Goal: Transaction & Acquisition: Purchase product/service

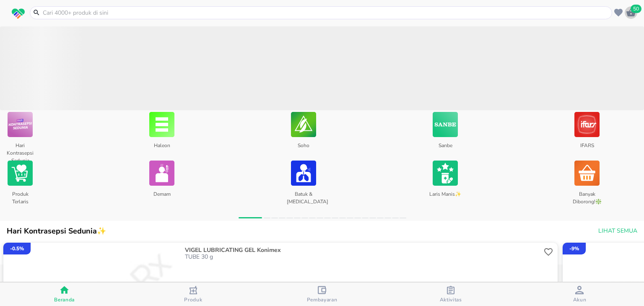
click at [633, 12] on span "50" at bounding box center [635, 9] width 11 height 8
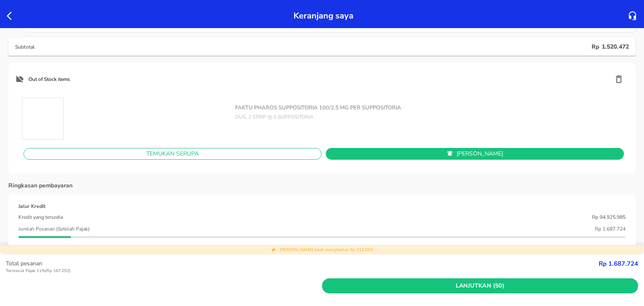
scroll to position [2204, 0]
click at [613, 76] on icon "button" at bounding box center [618, 79] width 10 height 10
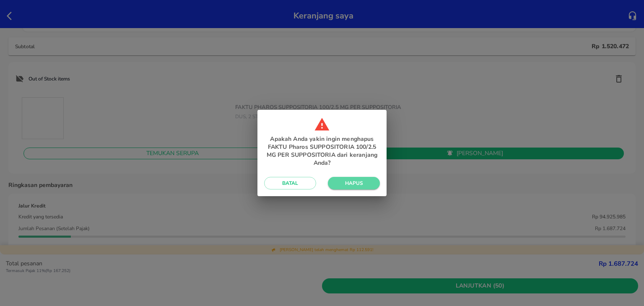
click at [373, 181] on button "Hapus" at bounding box center [354, 183] width 52 height 13
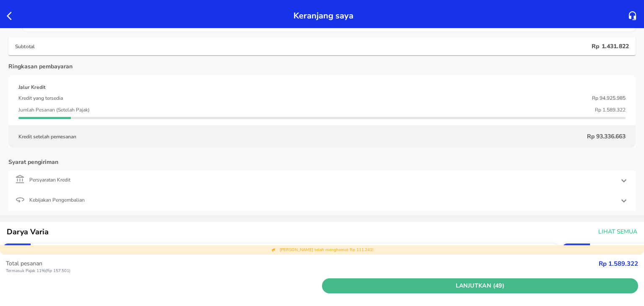
click at [368, 282] on span "Lanjutkan (49)" at bounding box center [479, 286] width 309 height 10
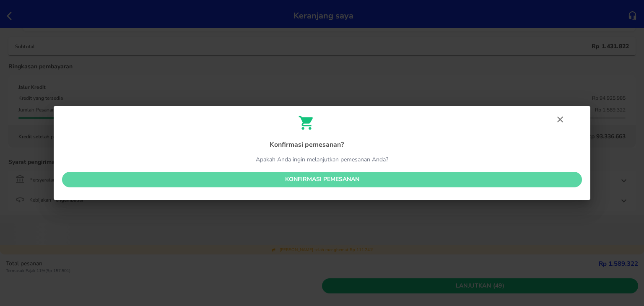
click at [357, 177] on span "Konfirmasi pemesanan" at bounding box center [322, 179] width 506 height 10
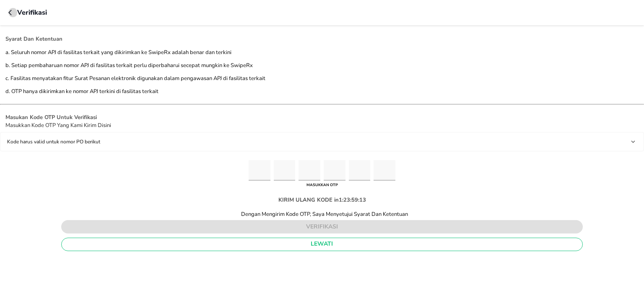
click at [11, 15] on icon "button" at bounding box center [9, 12] width 3 height 5
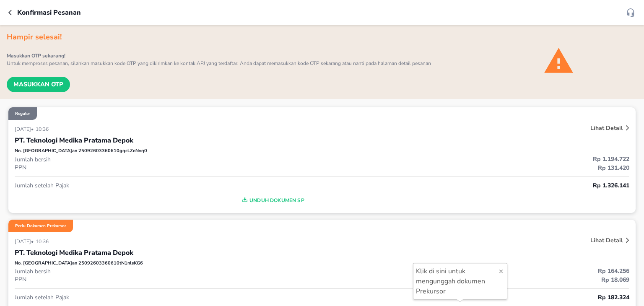
click at [219, 167] on p "PPN" at bounding box center [168, 167] width 307 height 8
click at [52, 94] on div "Hampir selesai! Masukkan OTP sekarang! Untuk memproses pesanan, silahkan masukk…" at bounding box center [322, 62] width 644 height 74
click at [51, 86] on span "Masukkan OTP" at bounding box center [38, 84] width 50 height 10
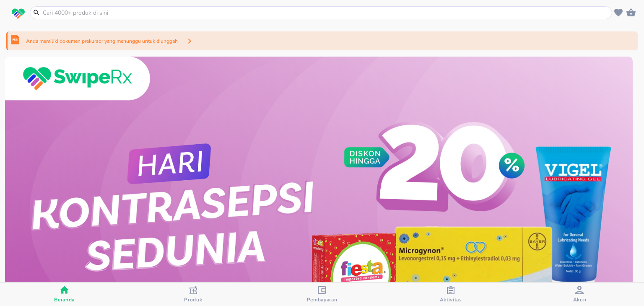
click at [438, 41] on div "Anda memiliki dokumen prekursor yang menunggu untuk diunggah" at bounding box center [321, 40] width 631 height 19
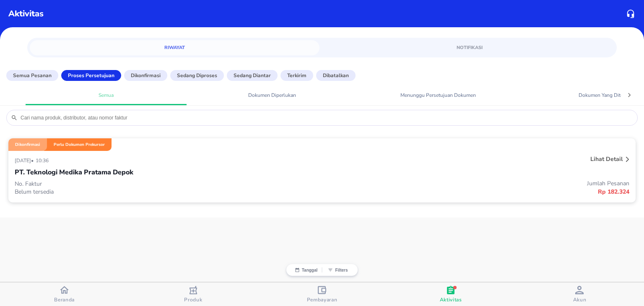
click at [555, 175] on div "PT. Teknologi Medika Pratama Depok" at bounding box center [322, 172] width 614 height 14
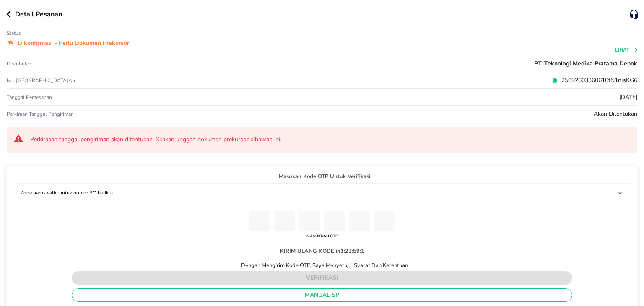
click at [553, 80] on icon at bounding box center [554, 80] width 3 height 4
click at [253, 217] on input "Please enter OTP character 1" at bounding box center [259, 221] width 22 height 21
paste input "6"
type input "3"
type input "9"
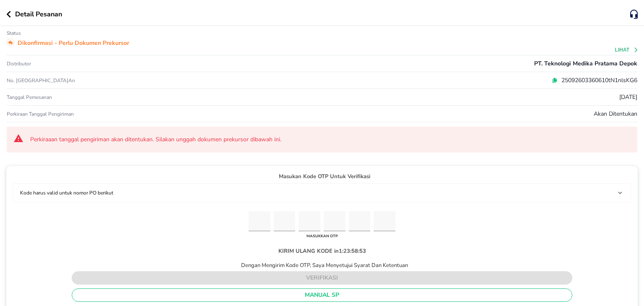
type input "6"
type input "3"
type input "4"
type input "6"
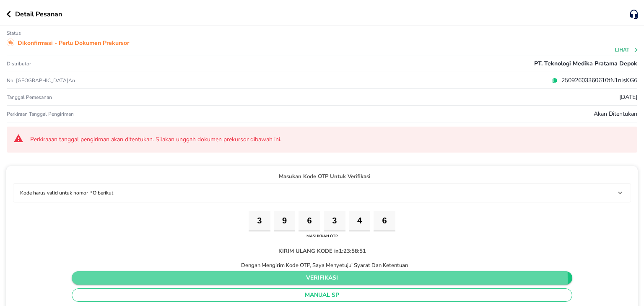
click at [300, 278] on span "verifikasi" at bounding box center [321, 278] width 487 height 10
